Goal: Find specific page/section: Find specific page/section

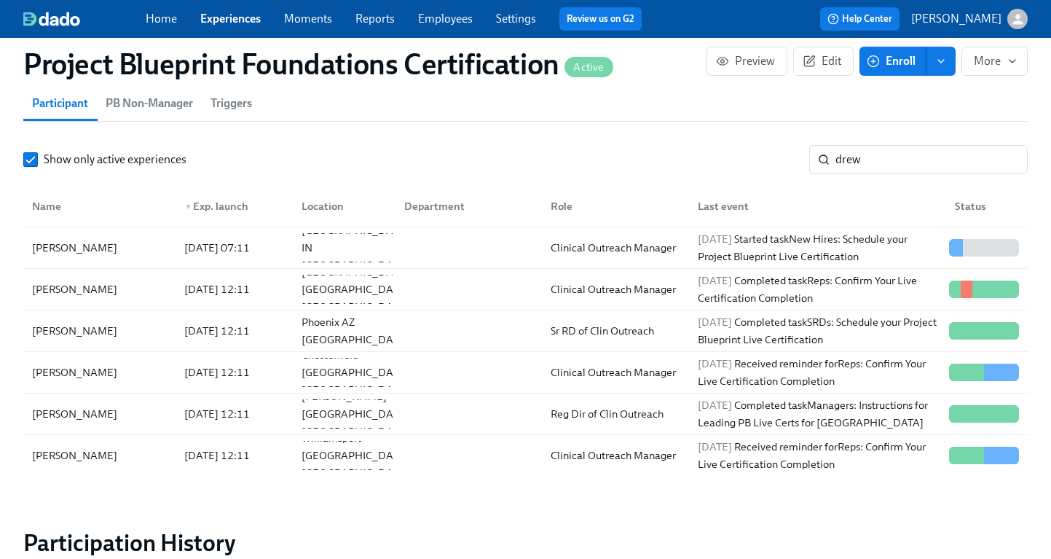
scroll to position [0, 5661]
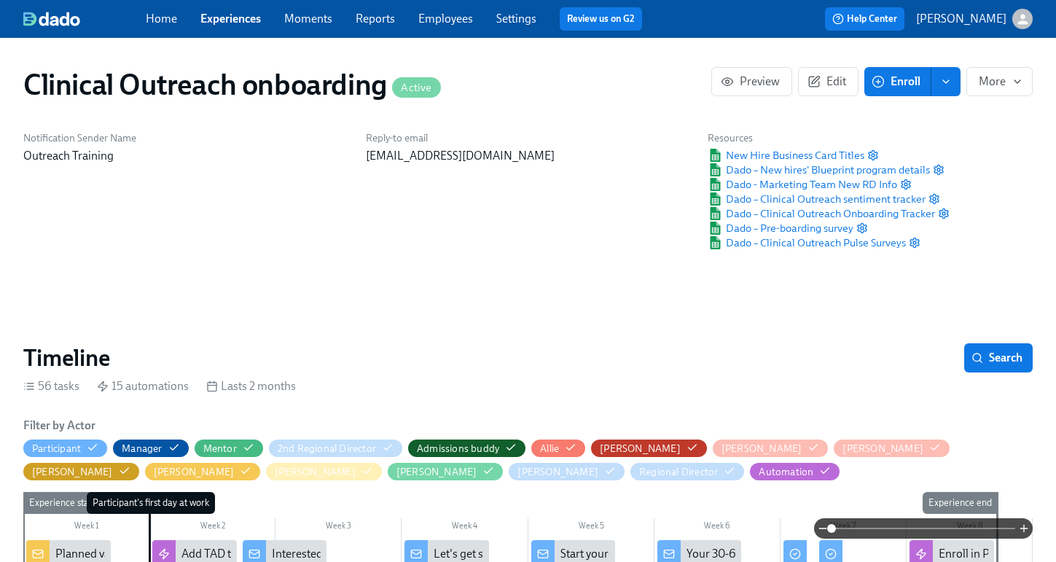
scroll to position [0, 8744]
click at [221, 14] on link "Experiences" at bounding box center [230, 19] width 60 height 14
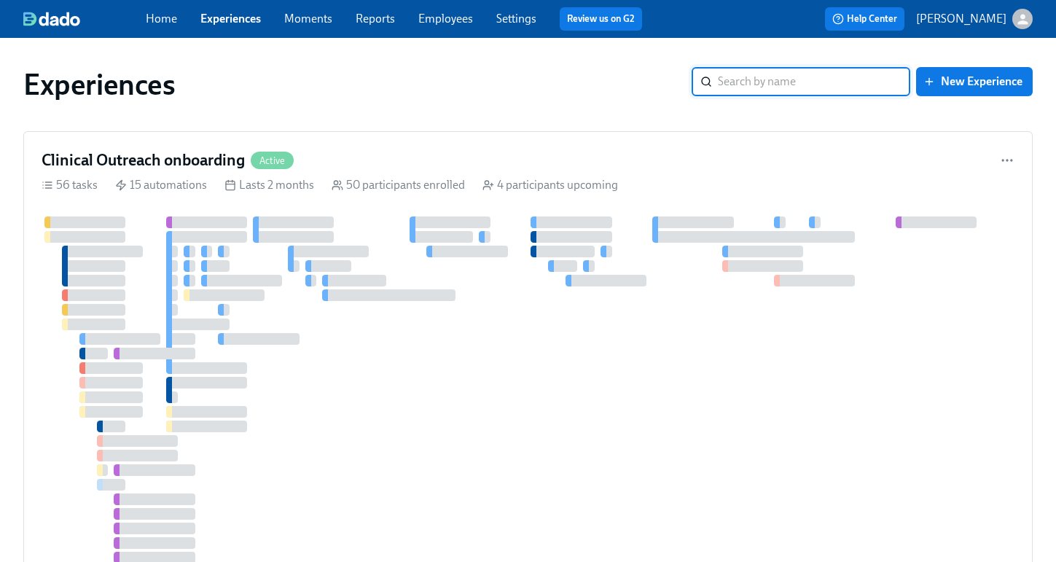
click at [735, 82] on input "search" at bounding box center [814, 81] width 192 height 29
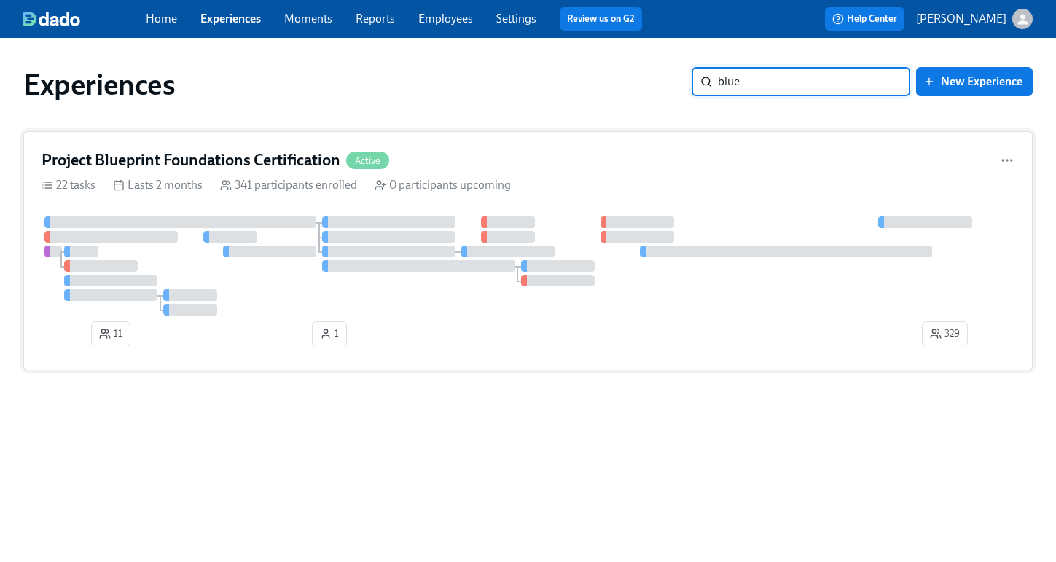
type input "blue"
click at [230, 160] on h4 "Project Blueprint Foundations Certification" at bounding box center [191, 160] width 299 height 22
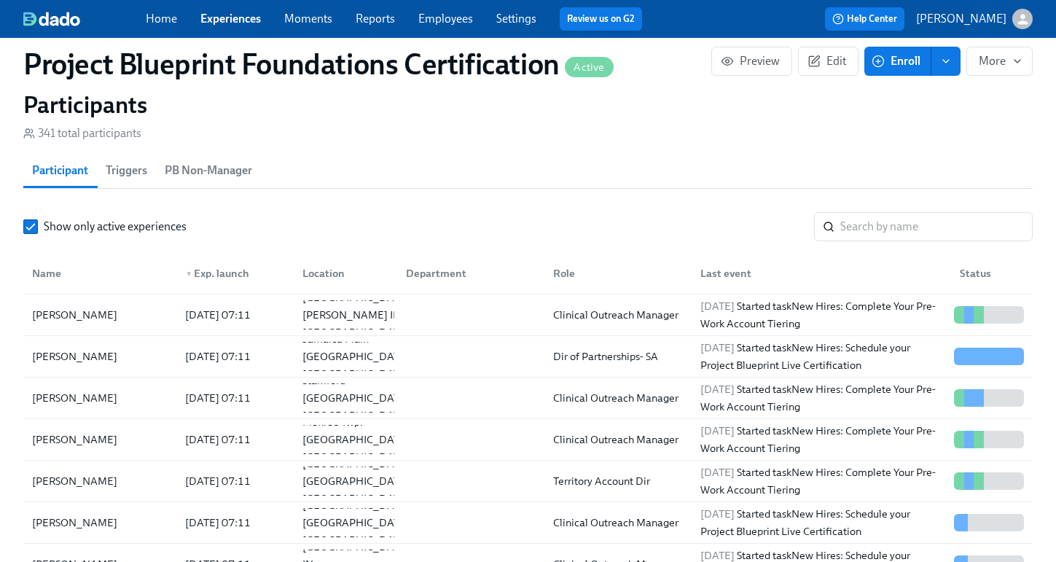
scroll to position [1137, 0]
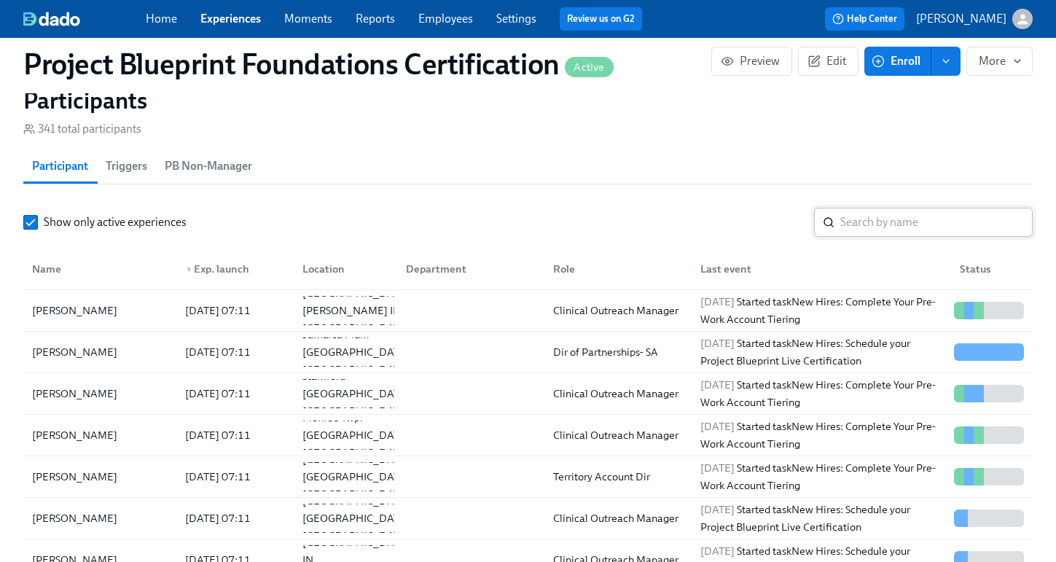
drag, startPoint x: 834, startPoint y: 200, endPoint x: 845, endPoint y: 216, distance: 20.0
click at [834, 200] on section "Participants 341 total participants Participant Triggers PB Non-Manager Show on…" at bounding box center [527, 349] width 1009 height 527
click at [845, 217] on input "search" at bounding box center [936, 222] width 192 height 29
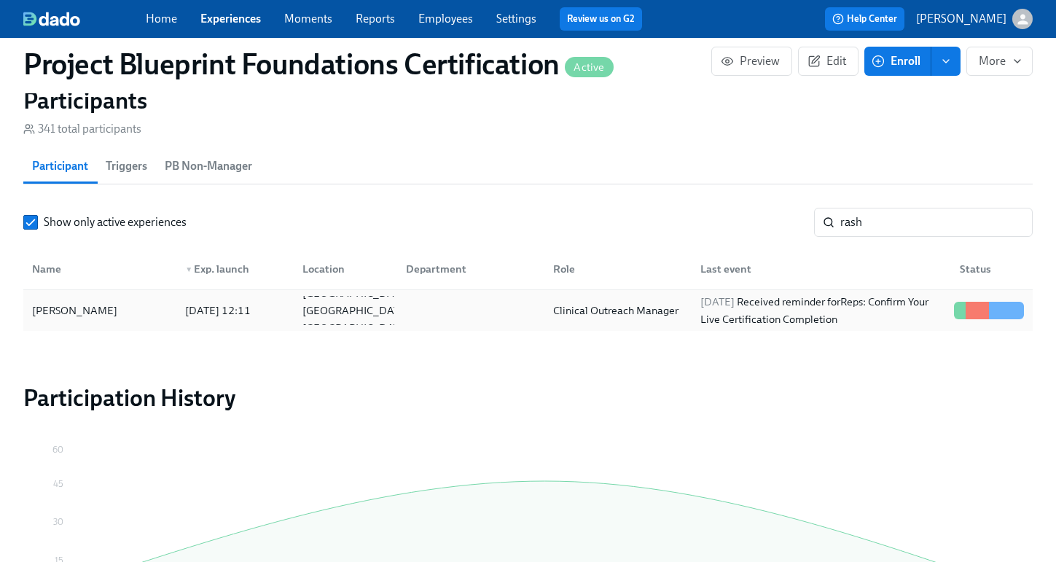
click at [243, 312] on div "[DATE] 12:11" at bounding box center [217, 310] width 77 height 17
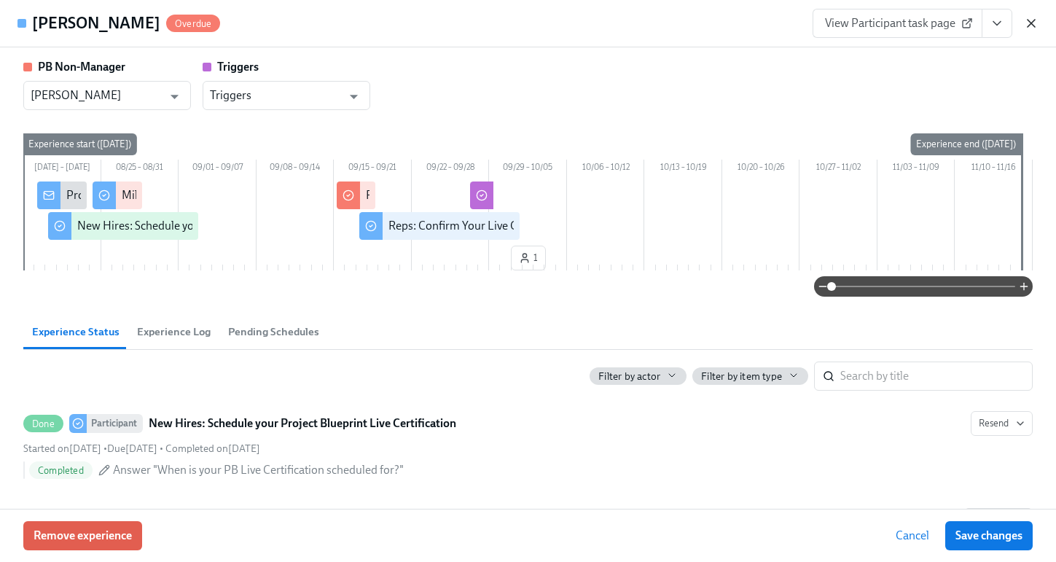
click at [1026, 27] on icon "button" at bounding box center [1031, 23] width 15 height 15
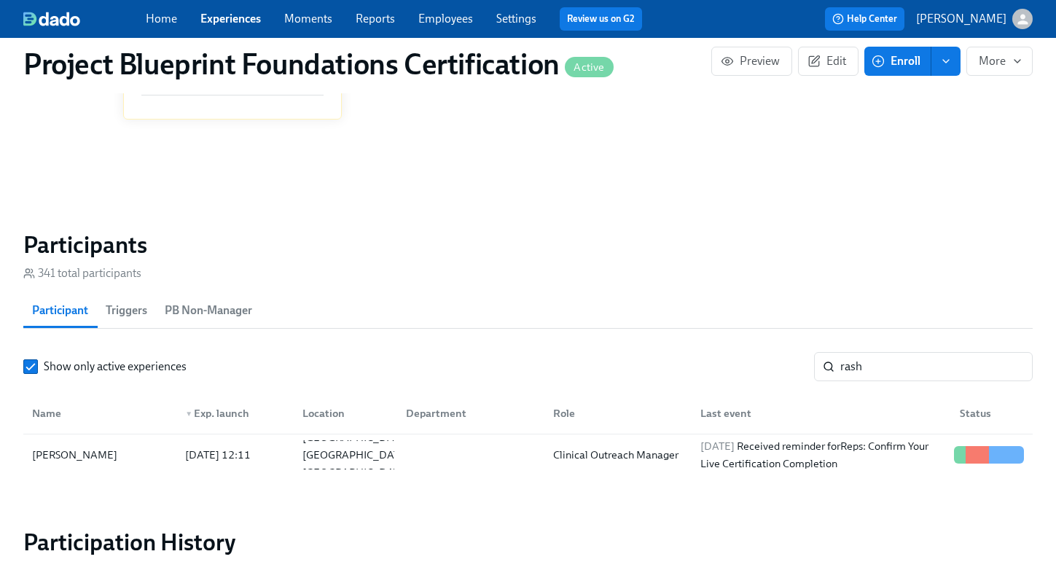
scroll to position [1004, 0]
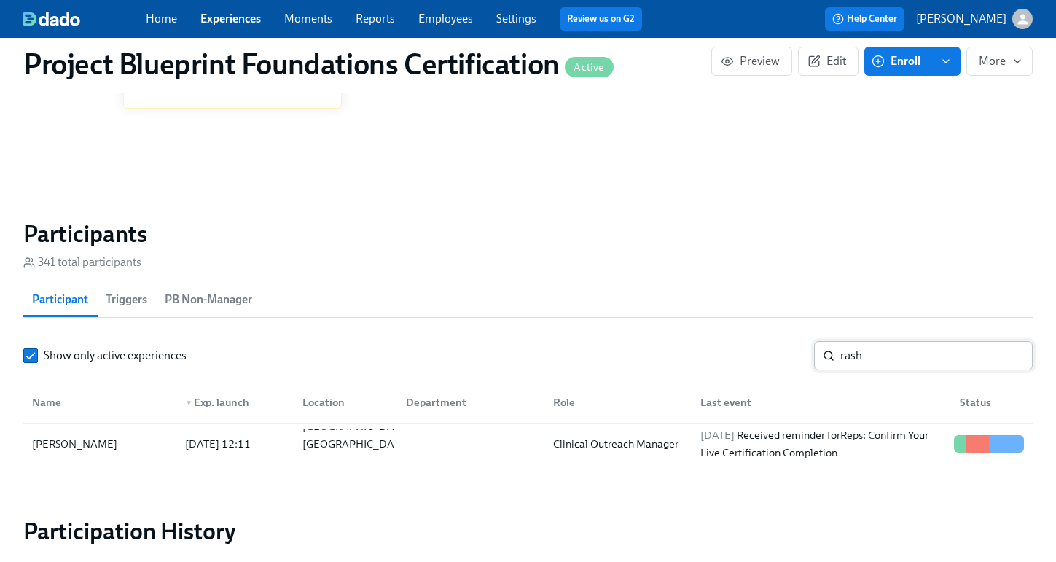
click at [869, 364] on input "rash" at bounding box center [936, 355] width 192 height 29
drag, startPoint x: 869, startPoint y: 357, endPoint x: 772, endPoint y: 353, distance: 96.3
click at [772, 353] on div "Show only active experiences rash ​" at bounding box center [527, 355] width 1009 height 29
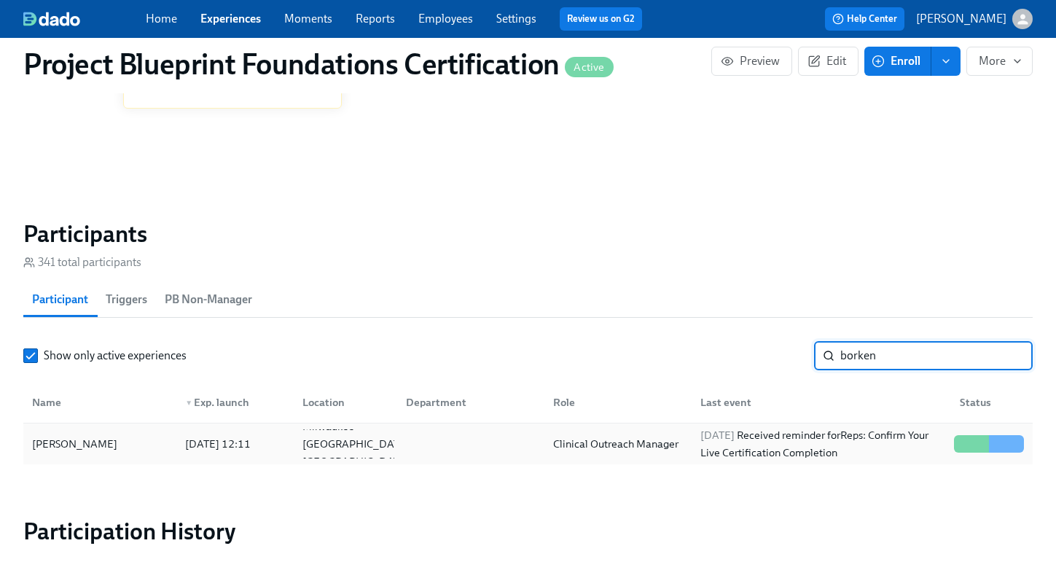
click at [113, 453] on div "[PERSON_NAME]" at bounding box center [74, 443] width 97 height 17
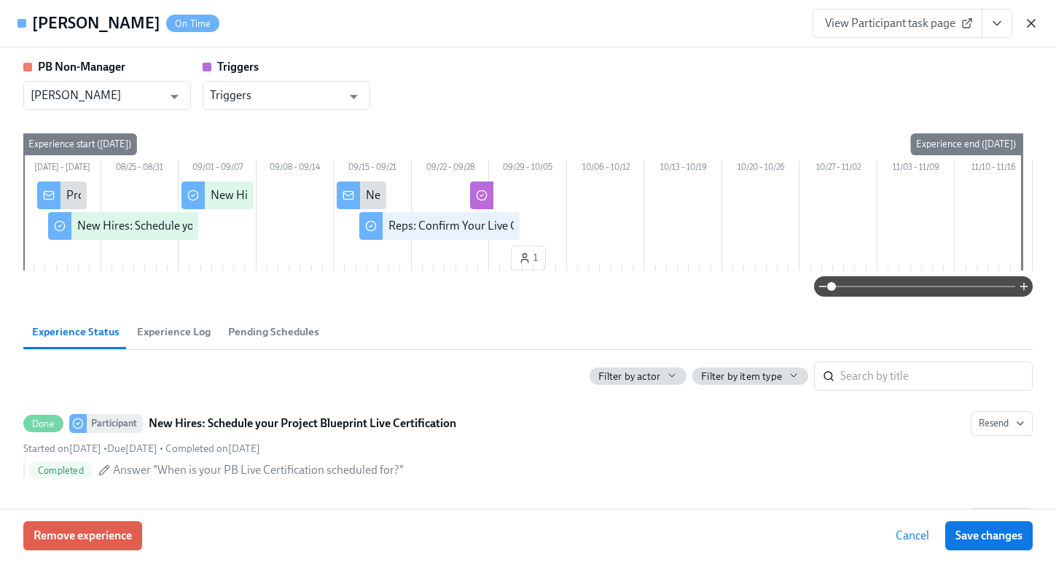
click at [1033, 22] on icon "button" at bounding box center [1030, 23] width 7 height 7
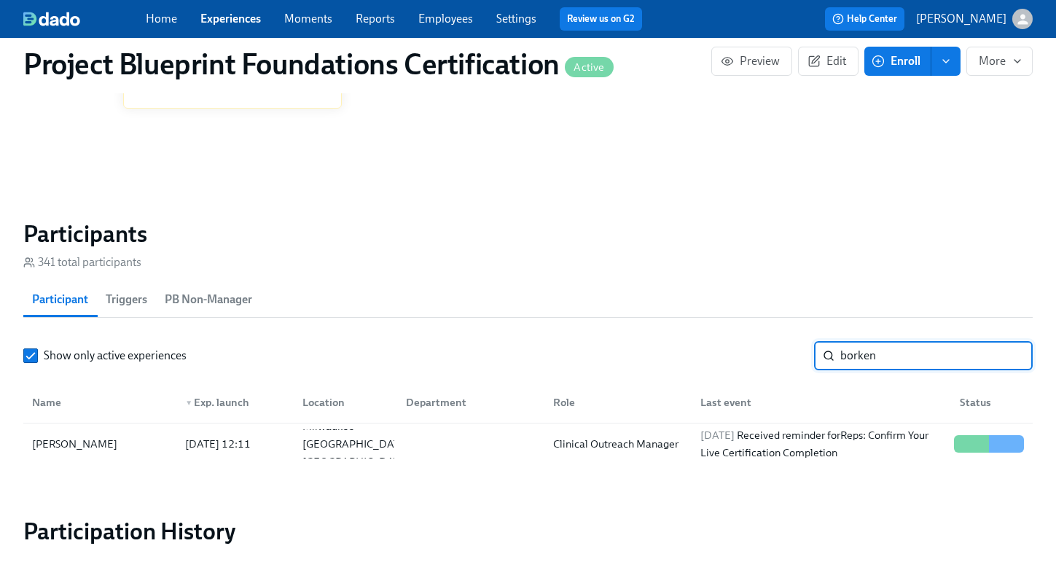
drag, startPoint x: 944, startPoint y: 354, endPoint x: 743, endPoint y: 350, distance: 201.2
click at [743, 350] on div "Show only active experiences borken ​" at bounding box center [527, 355] width 1009 height 29
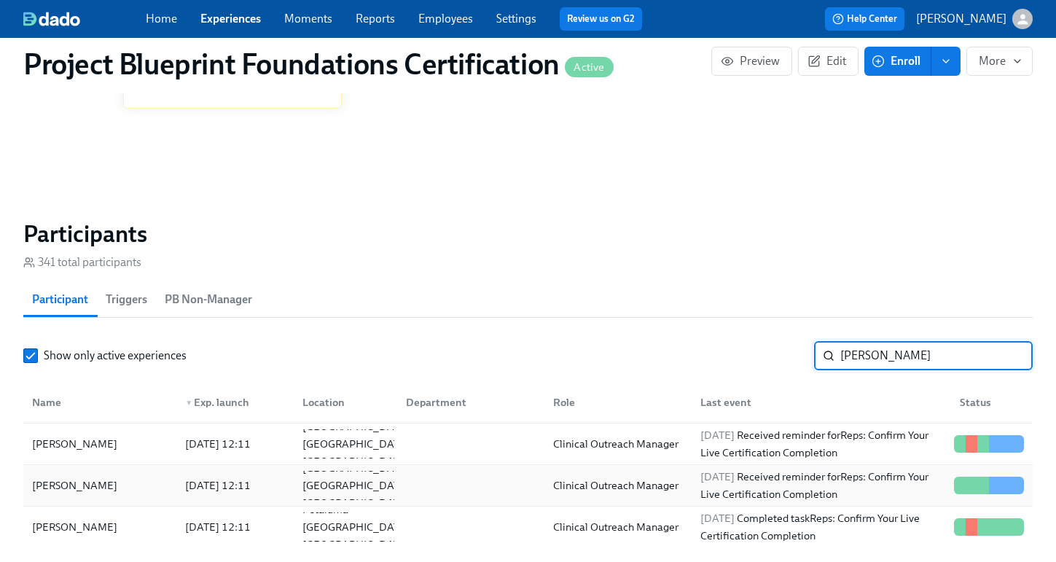
type input "[PERSON_NAME]"
click at [85, 482] on div "[PERSON_NAME]" at bounding box center [74, 485] width 97 height 17
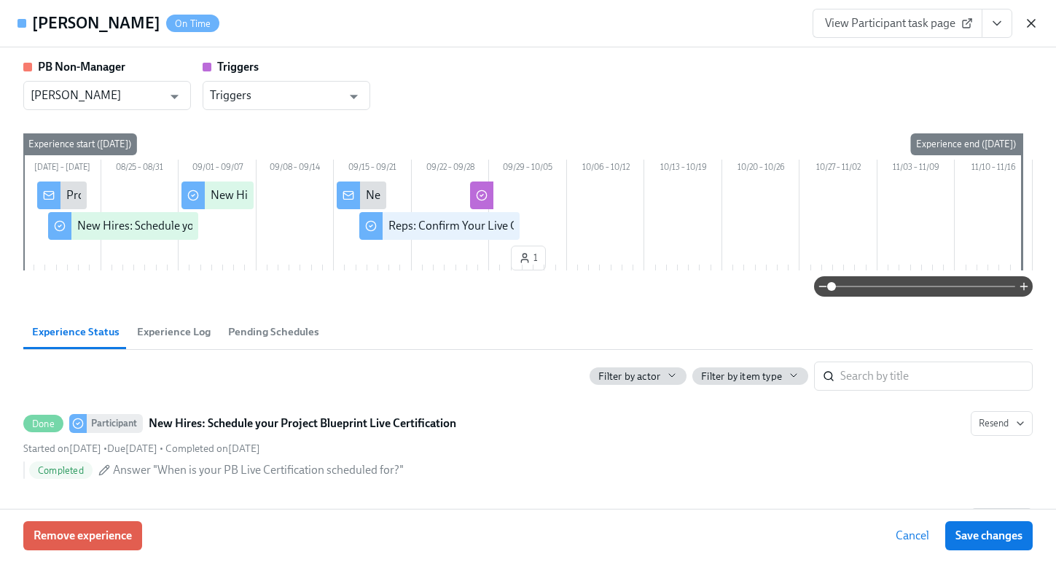
click at [1033, 21] on icon "button" at bounding box center [1030, 23] width 7 height 7
